Goal: Check status: Check status

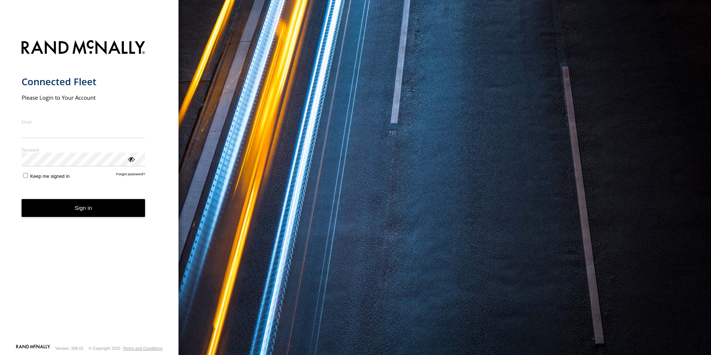
type input "**********"
click at [106, 223] on form "**********" at bounding box center [90, 190] width 136 height 308
click at [107, 210] on button "Sign in" at bounding box center [84, 208] width 124 height 18
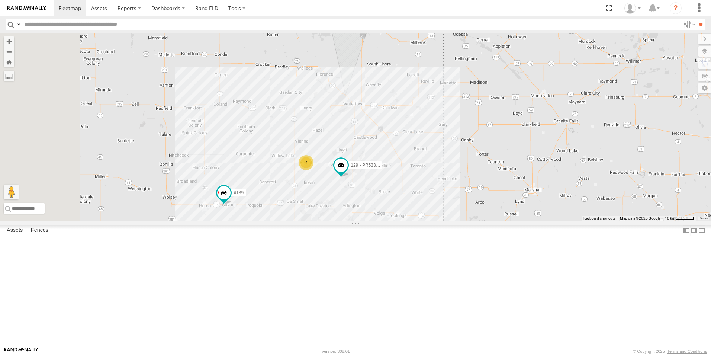
drag, startPoint x: 262, startPoint y: 247, endPoint x: 344, endPoint y: 192, distance: 98.5
click at [344, 192] on div "#139 7 f- 350 #126 129 - PR53366" at bounding box center [355, 127] width 711 height 188
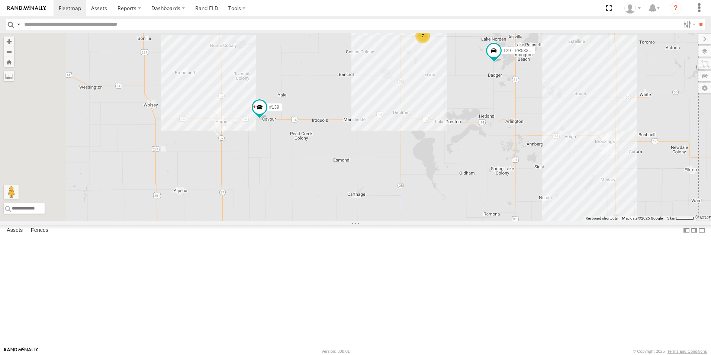
drag, startPoint x: 343, startPoint y: 235, endPoint x: 364, endPoint y: 208, distance: 34.0
click at [364, 208] on div "#139 f- 350 #126 129 - PR53366 7" at bounding box center [355, 127] width 711 height 188
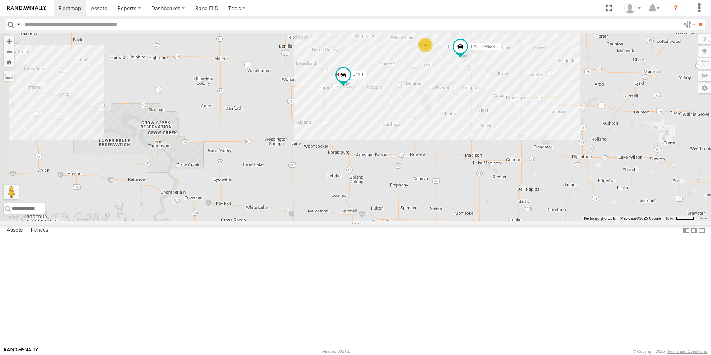
drag, startPoint x: 372, startPoint y: 272, endPoint x: 446, endPoint y: 223, distance: 89.0
click at [446, 221] on div "#139 f- 350 #126 129 - PR53366 7" at bounding box center [355, 127] width 711 height 188
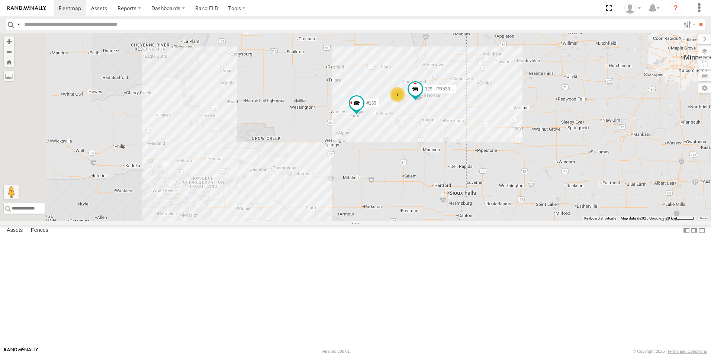
drag, startPoint x: 396, startPoint y: 263, endPoint x: 408, endPoint y: 251, distance: 16.3
click at [408, 221] on div "#139 f- 350 #126 129 - PR53366 7" at bounding box center [355, 127] width 711 height 188
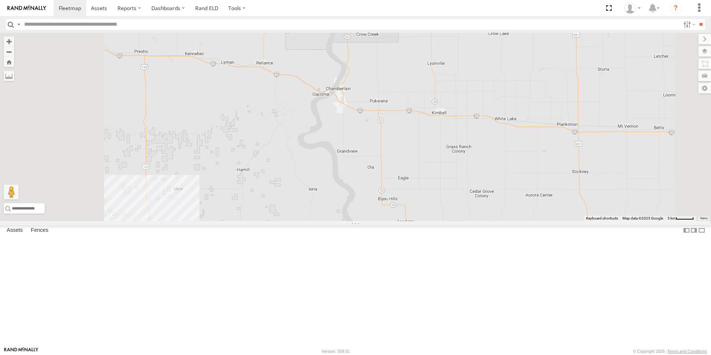
drag, startPoint x: 309, startPoint y: 277, endPoint x: 329, endPoint y: 269, distance: 20.9
click at [329, 221] on div "#139 f- 350 #126 129 - PR53366" at bounding box center [355, 127] width 711 height 188
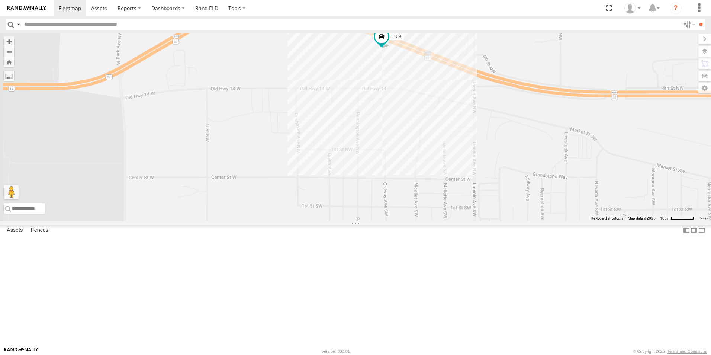
drag, startPoint x: 466, startPoint y: 115, endPoint x: 510, endPoint y: 141, distance: 51.2
click at [510, 141] on div "#139 129 - PR53366" at bounding box center [355, 127] width 711 height 188
